Goal: Task Accomplishment & Management: Complete application form

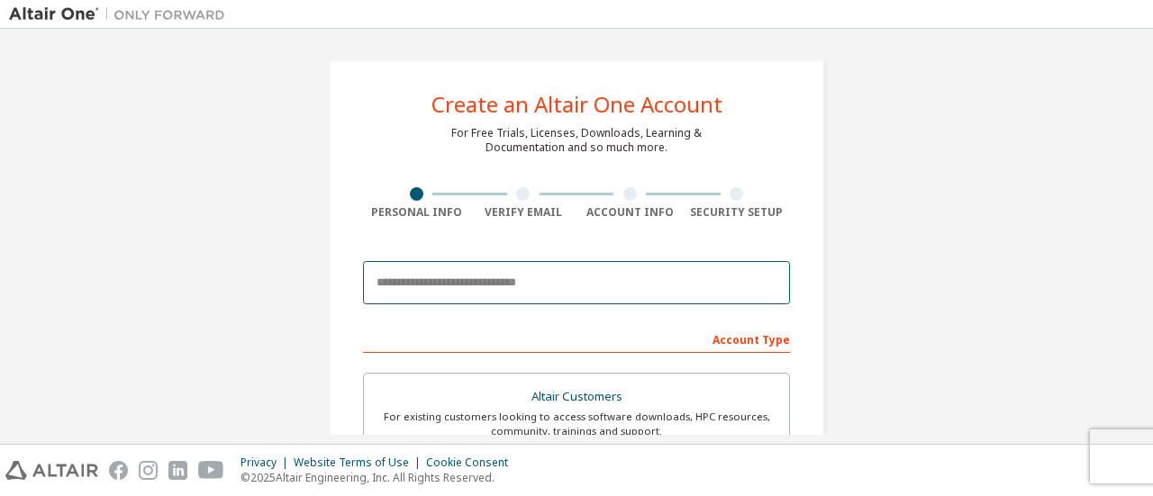
click at [458, 293] on input "email" at bounding box center [576, 282] width 427 height 43
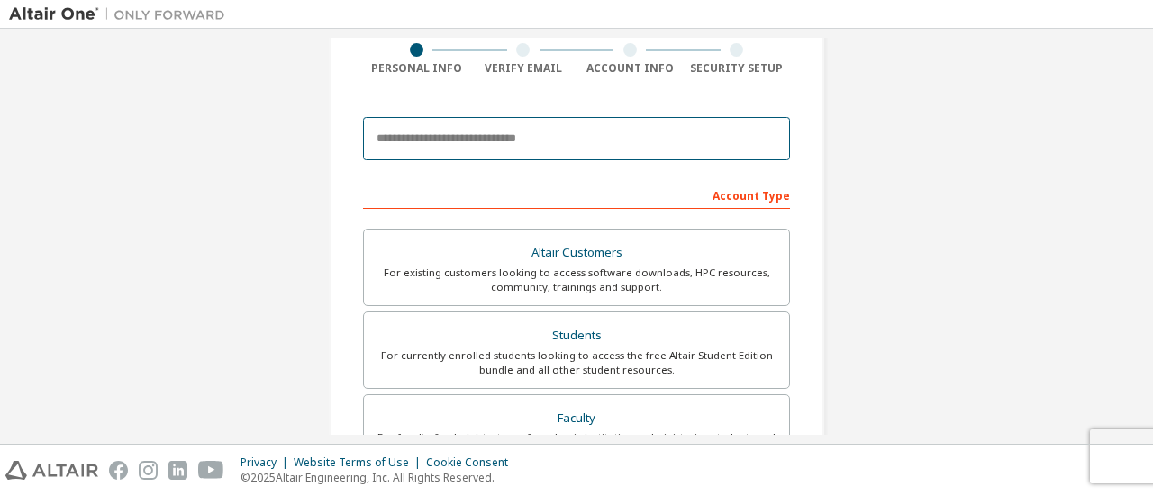
scroll to position [180, 0]
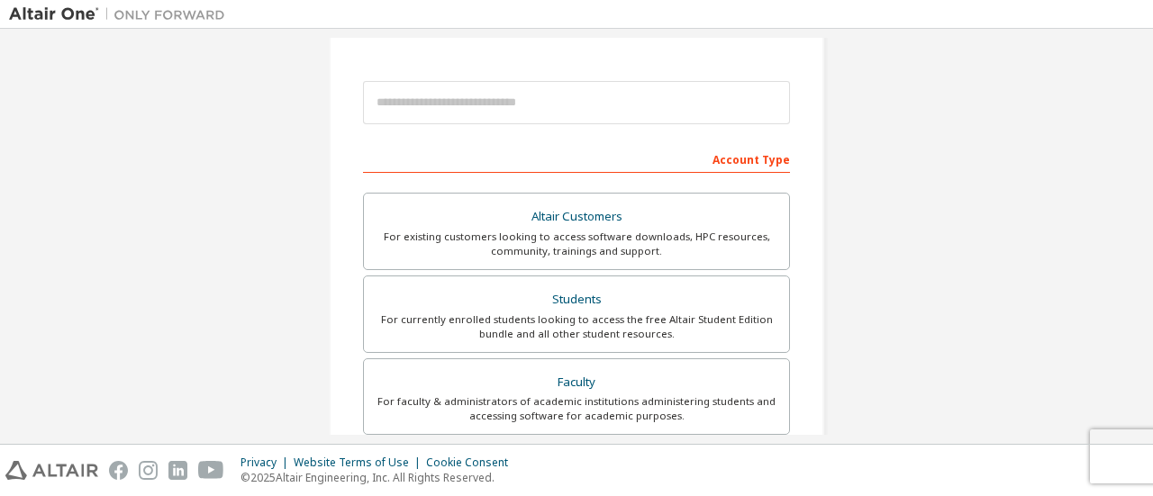
click at [956, 213] on div "Create an Altair One Account For Free Trials, Licenses, Downloads, Learning & D…" at bounding box center [576, 335] width 1135 height 954
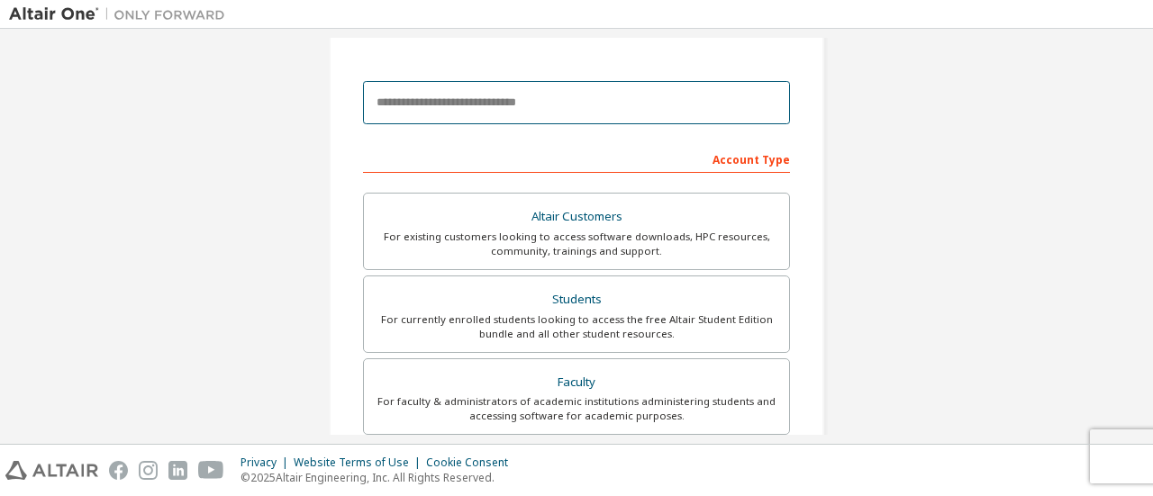
click at [395, 95] on input "email" at bounding box center [576, 102] width 427 height 43
type input "**********"
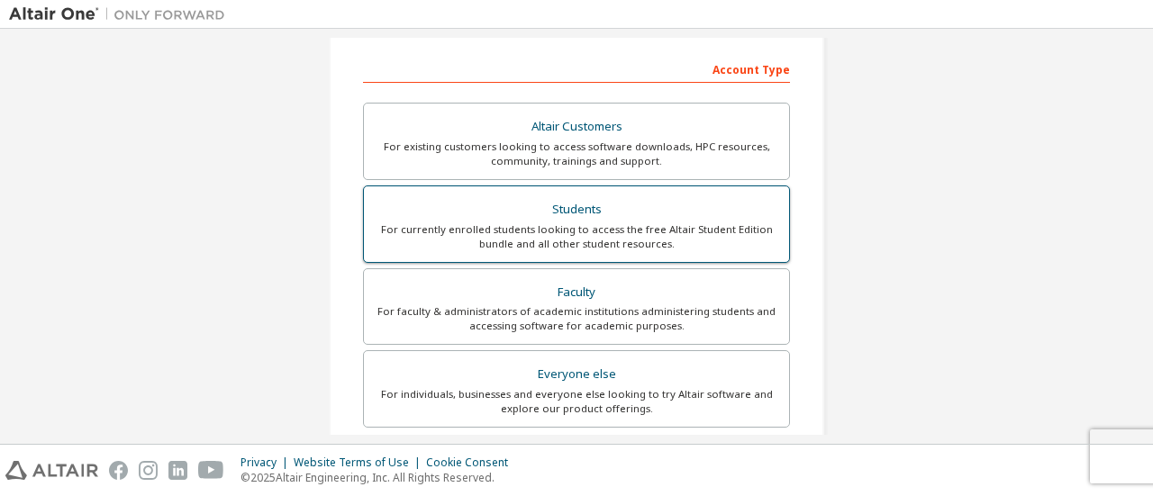
click at [578, 233] on div "For currently enrolled students looking to access the free Altair Student Editi…" at bounding box center [576, 236] width 403 height 29
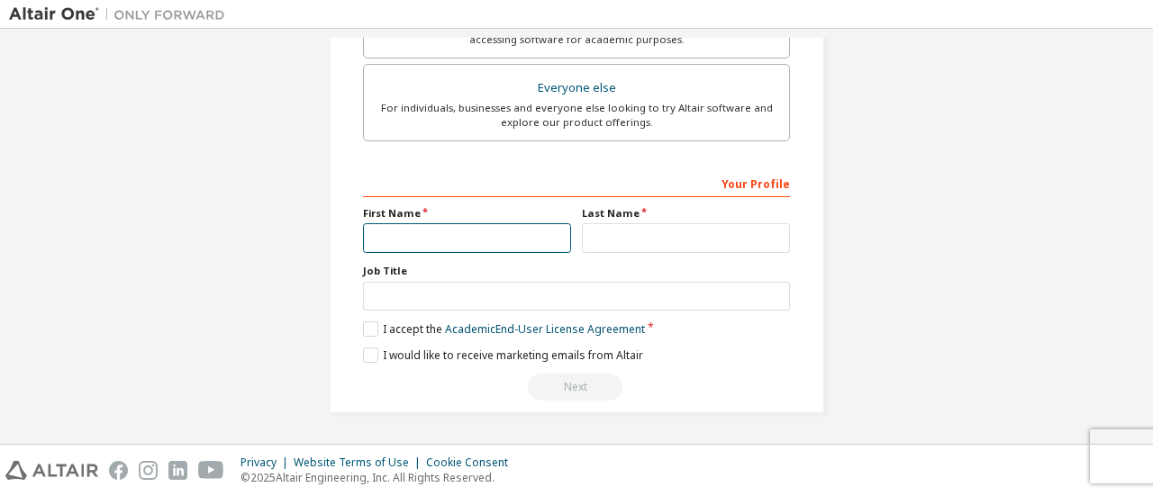
scroll to position [551, 0]
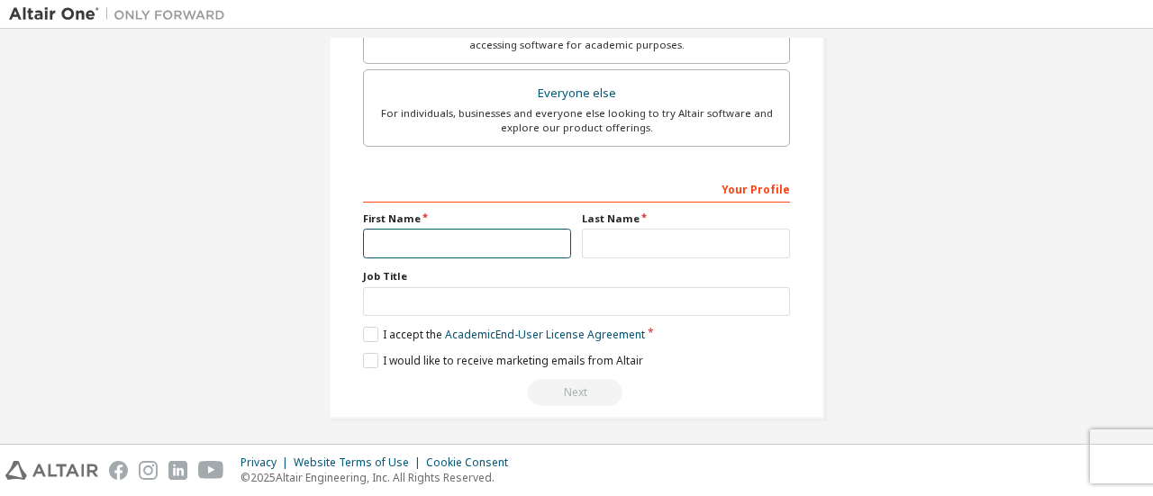
click at [520, 237] on input "text" at bounding box center [467, 244] width 208 height 30
type input "******"
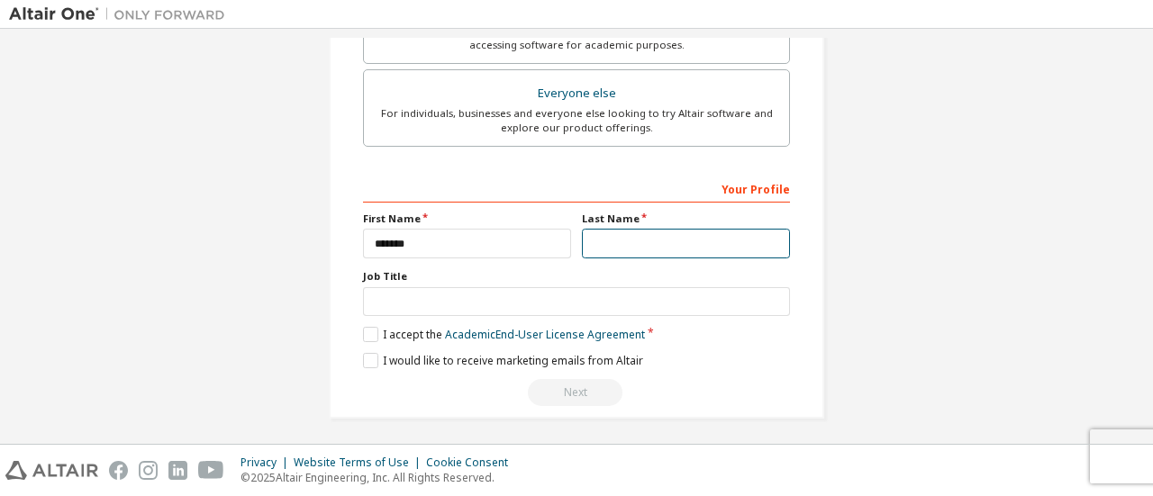
click at [657, 241] on input "text" at bounding box center [686, 244] width 208 height 30
type input "*****"
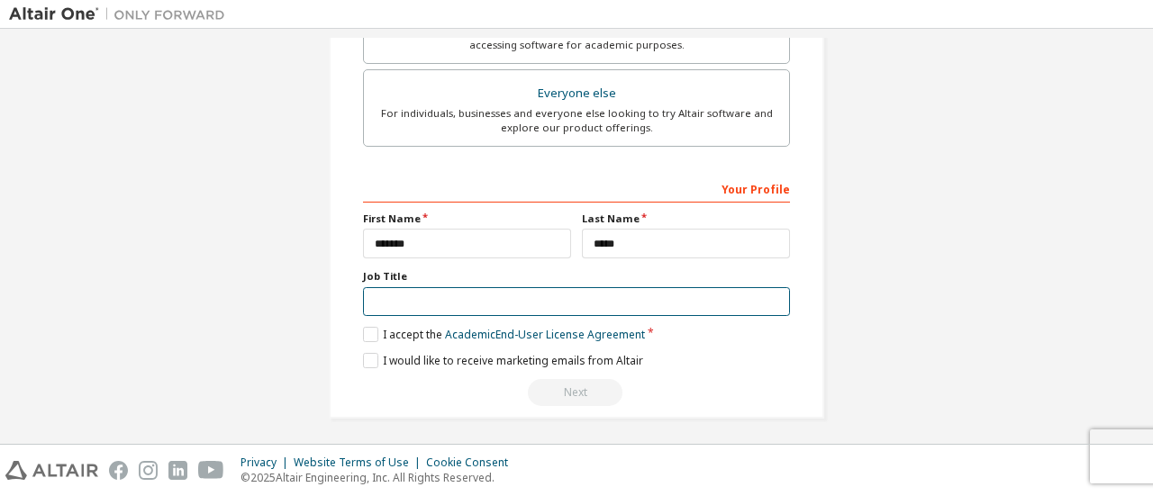
click at [405, 306] on input "text" at bounding box center [576, 302] width 427 height 30
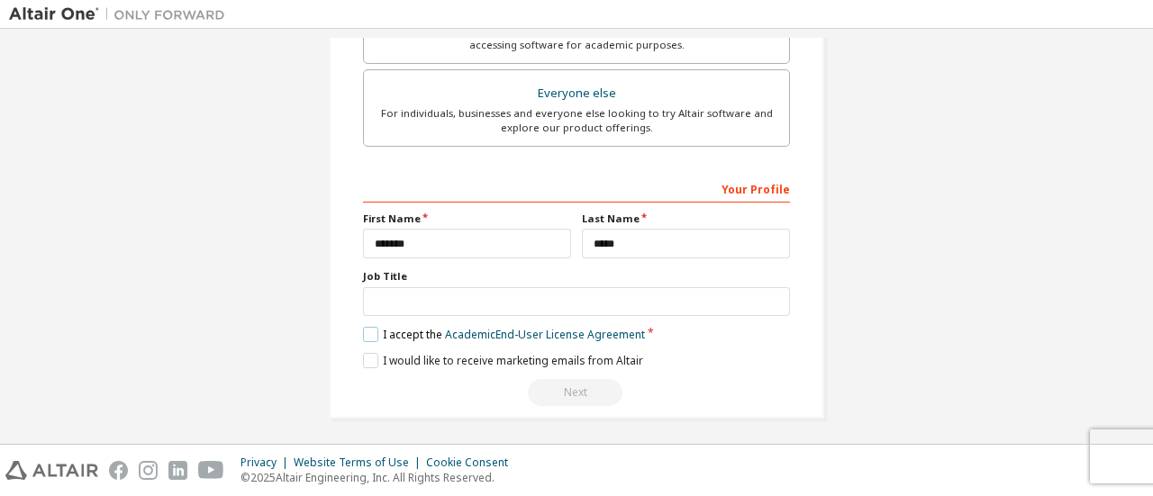
click at [364, 327] on label "I accept the Academic End-User License Agreement" at bounding box center [504, 334] width 282 height 15
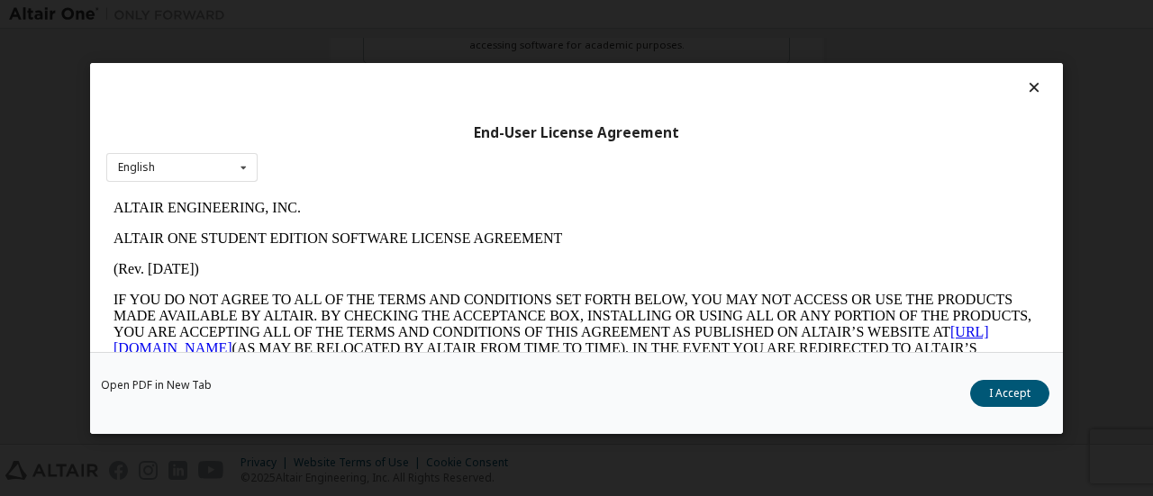
scroll to position [0, 0]
click at [247, 172] on icon at bounding box center [243, 167] width 23 height 28
click at [504, 173] on div "End-User License Agreement English English" at bounding box center [576, 207] width 973 height 289
click at [987, 391] on button "I Accept" at bounding box center [1009, 392] width 79 height 27
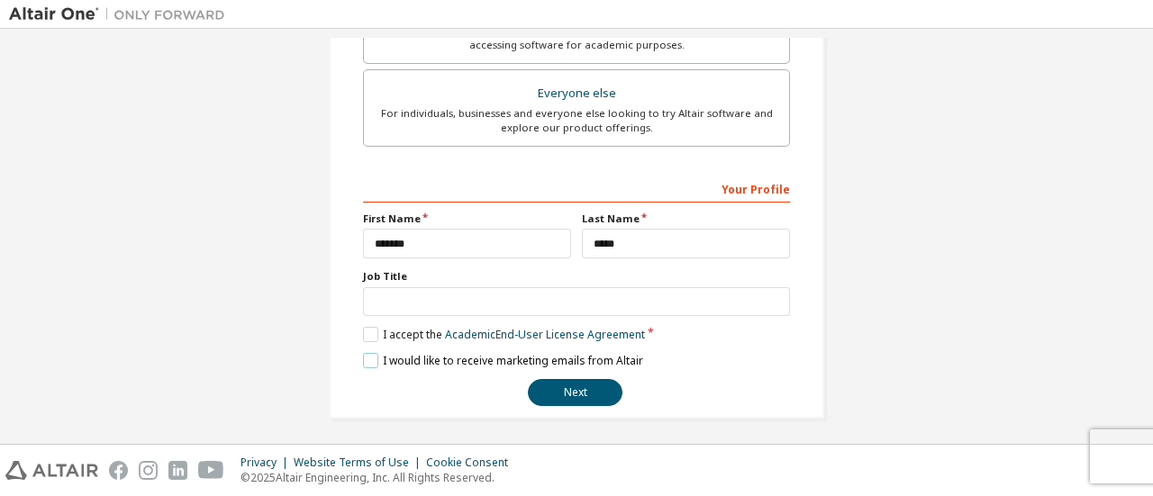
click at [367, 353] on label "I would like to receive marketing emails from Altair" at bounding box center [503, 360] width 280 height 15
click at [366, 353] on label "I would like to receive marketing emails from Altair" at bounding box center [503, 360] width 280 height 15
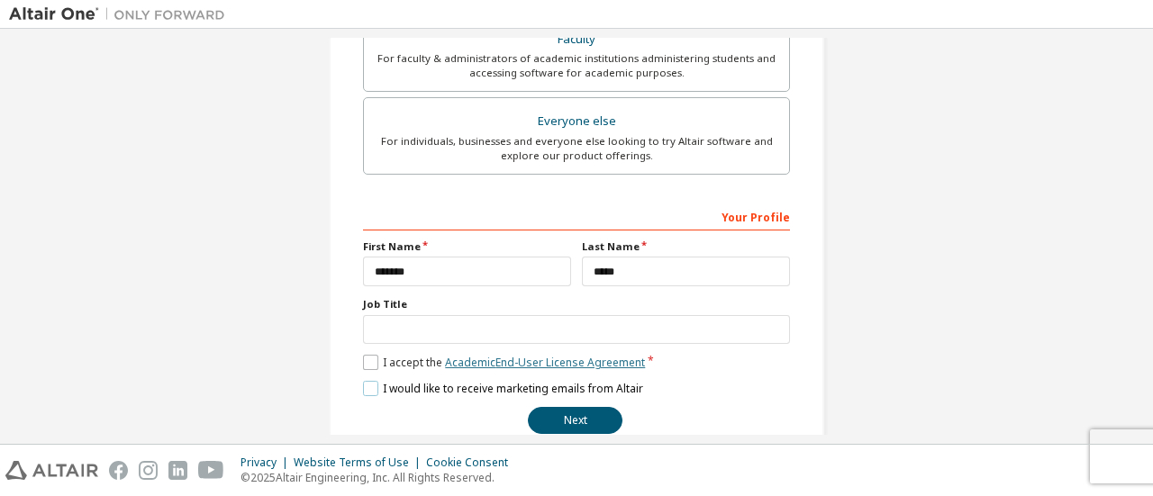
scroll to position [551, 0]
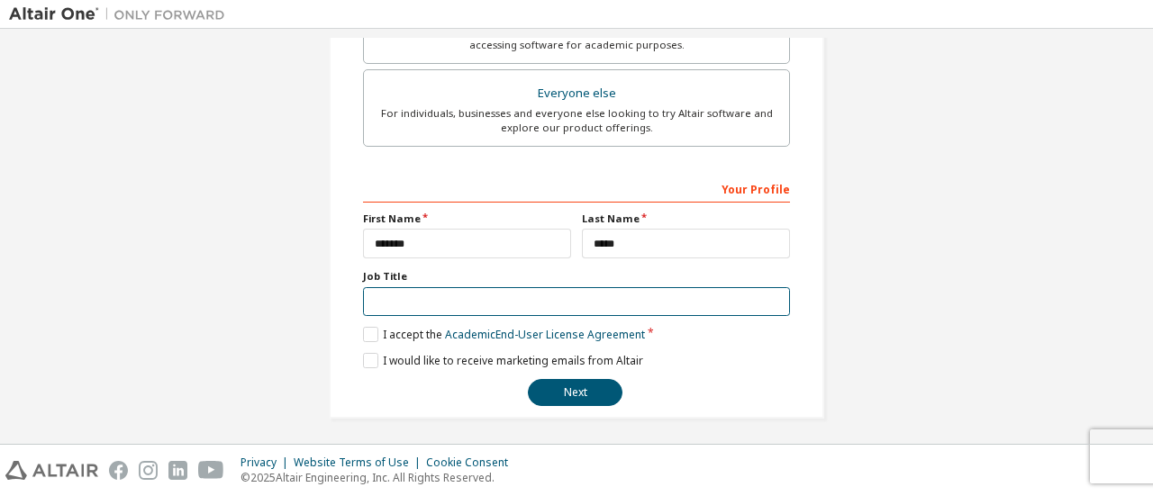
click at [379, 292] on input "text" at bounding box center [576, 302] width 427 height 30
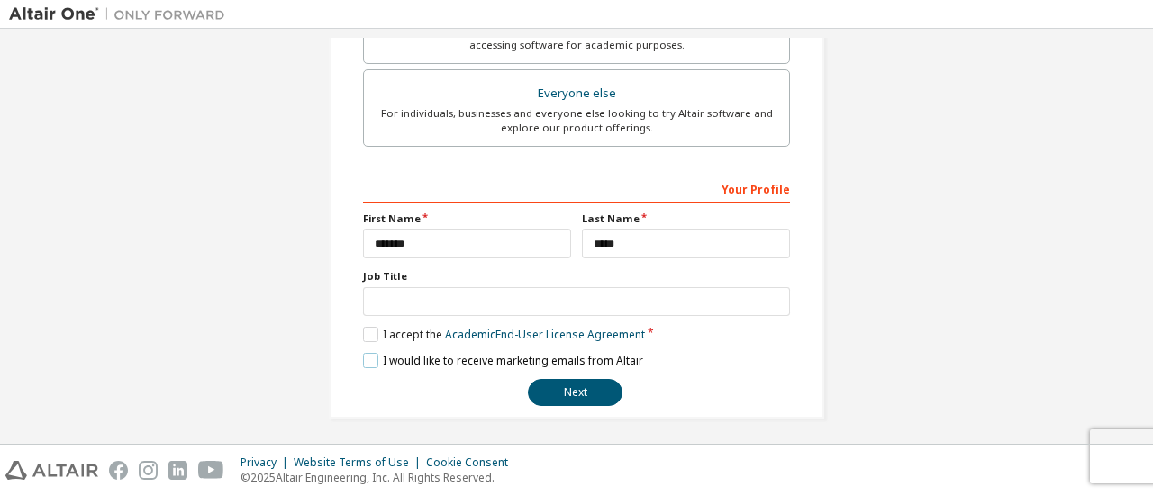
click at [364, 353] on label "I would like to receive marketing emails from Altair" at bounding box center [503, 360] width 280 height 15
click at [554, 383] on button "Next" at bounding box center [575, 392] width 95 height 27
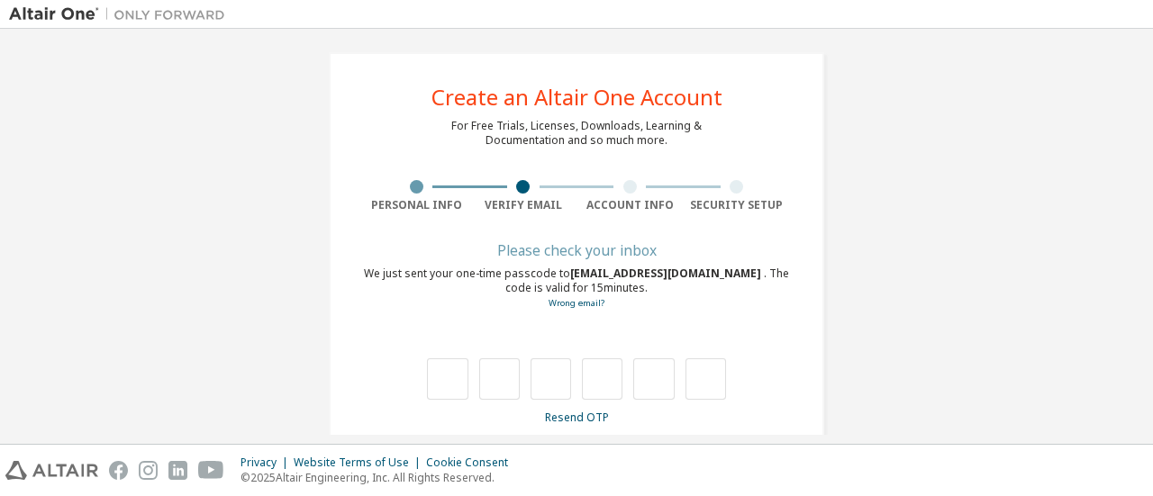
scroll to position [31, 0]
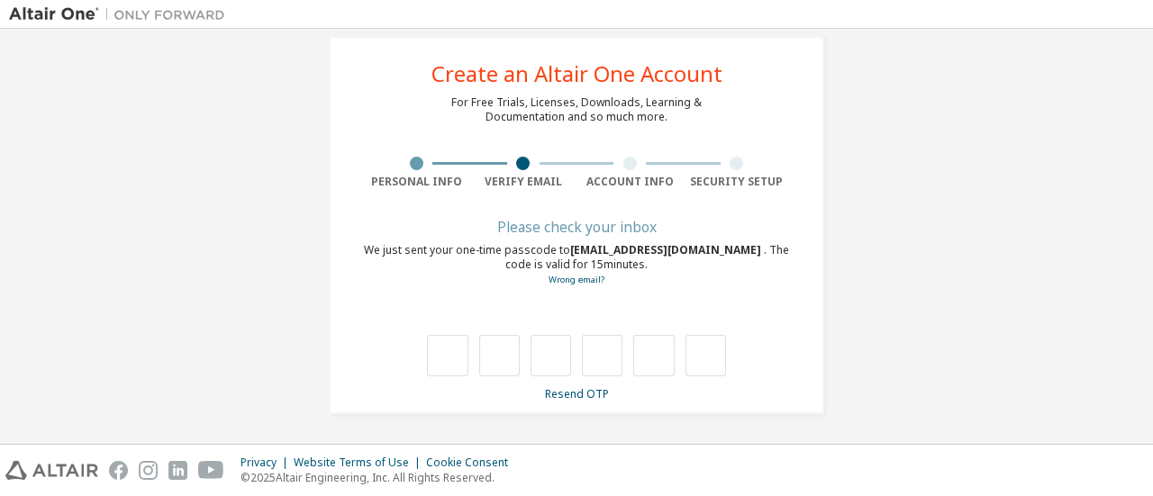
type input "*"
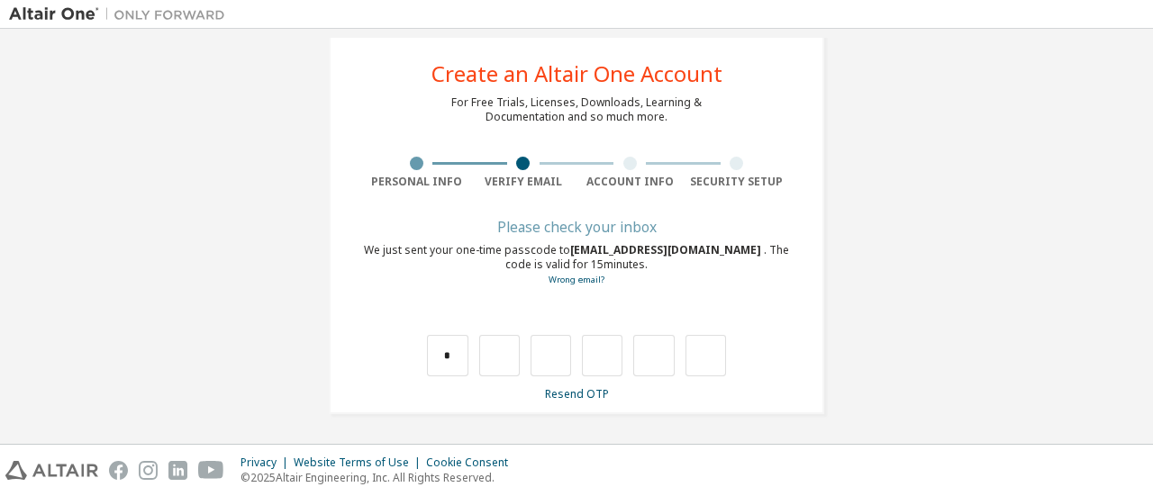
type input "*"
